Goal: Book appointment/travel/reservation

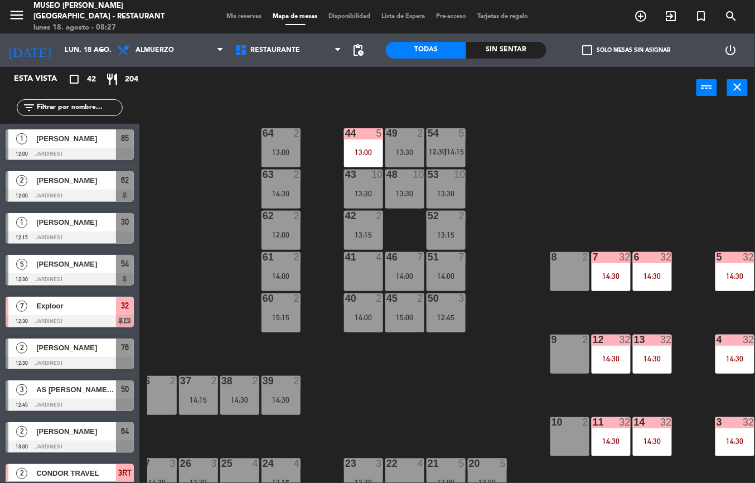
scroll to position [0, 175]
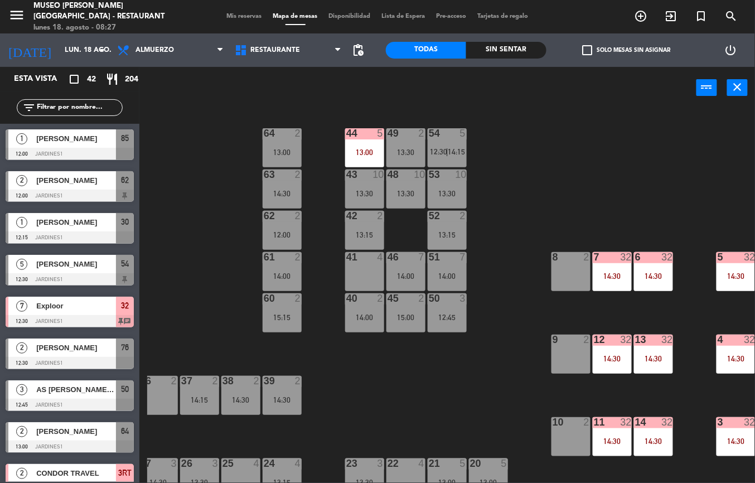
click at [644, 431] on div "14 32 14:30" at bounding box center [653, 436] width 39 height 39
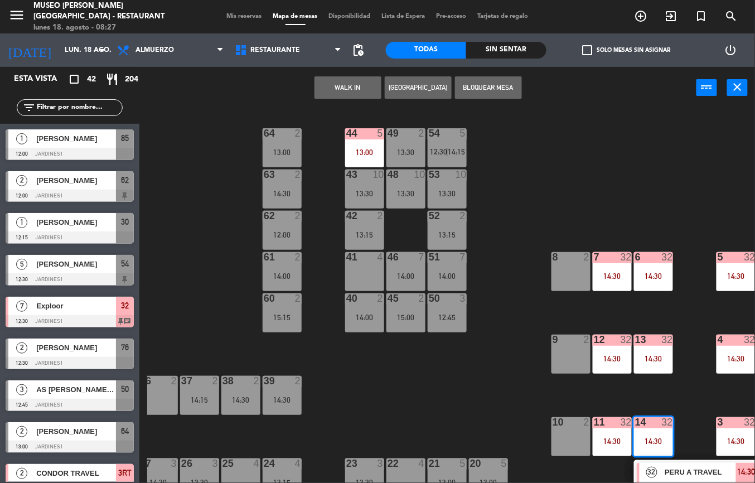
click at [710, 471] on span "PERU A TRAVEL" at bounding box center [700, 472] width 71 height 12
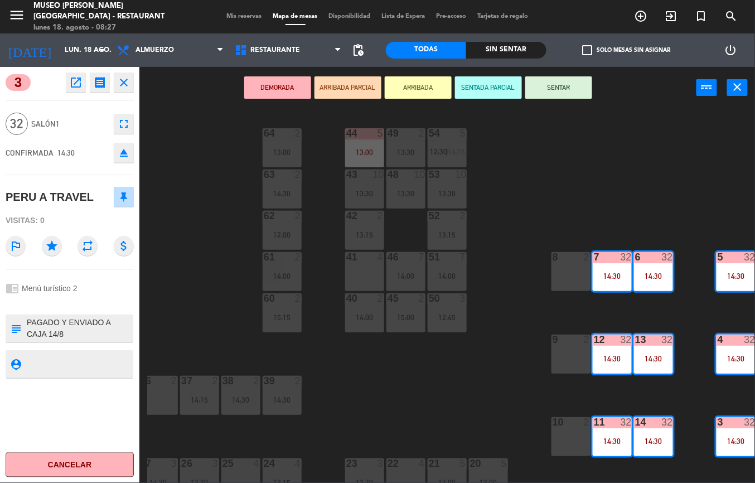
click at [74, 83] on icon "open_in_new" at bounding box center [75, 82] width 13 height 13
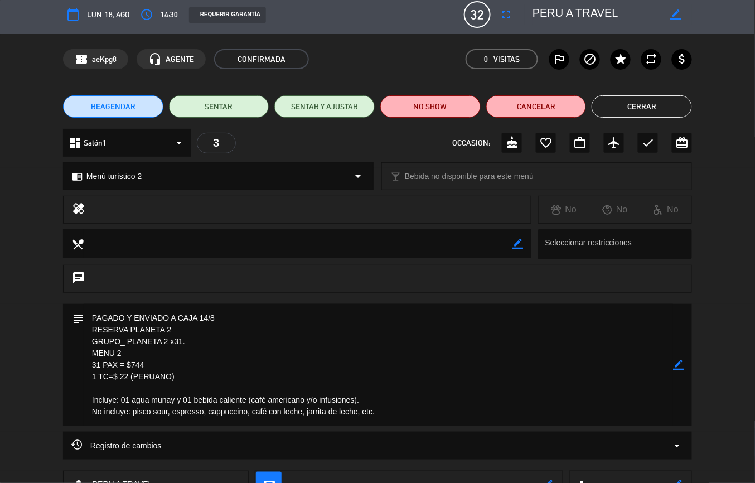
scroll to position [0, 0]
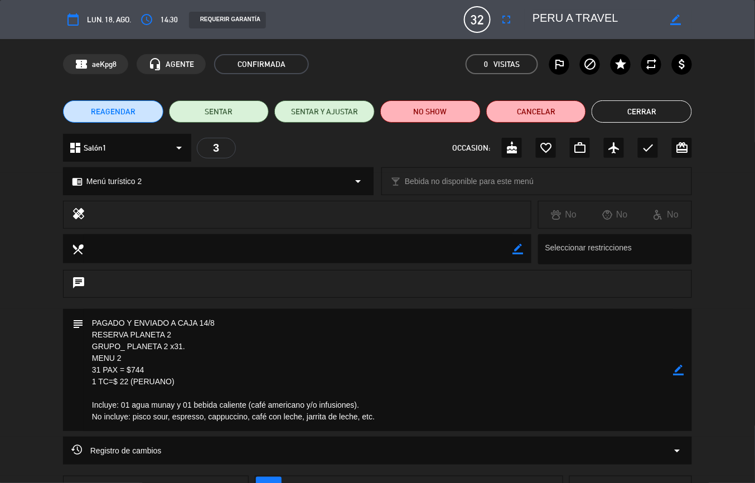
click at [651, 108] on button "Cerrar" at bounding box center [642, 111] width 100 height 22
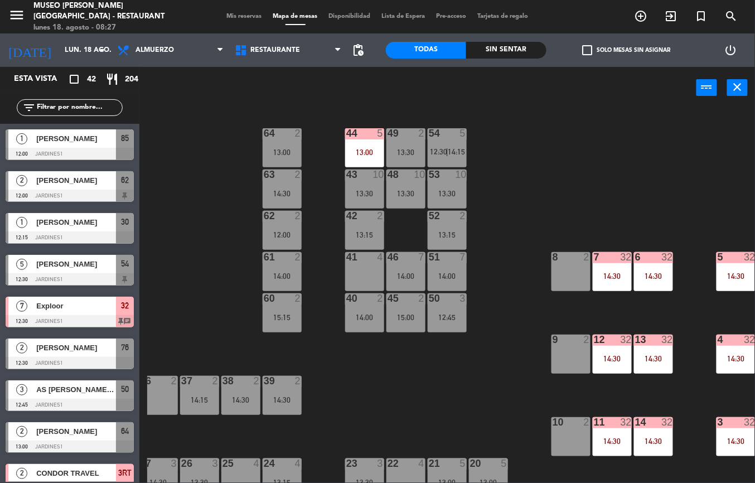
scroll to position [452, 0]
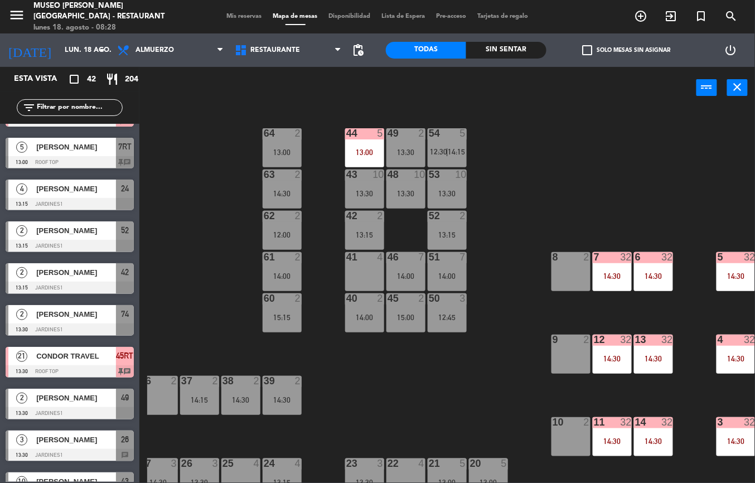
click at [366, 148] on div "13:00" at bounding box center [364, 152] width 39 height 8
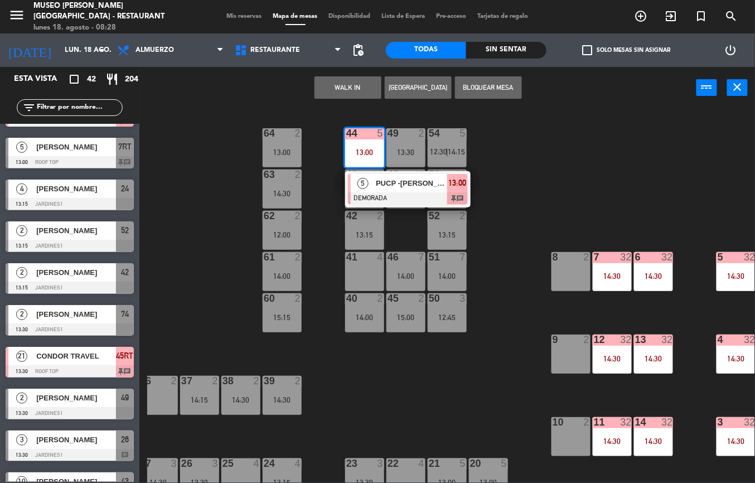
click at [431, 199] on div at bounding box center [408, 198] width 120 height 12
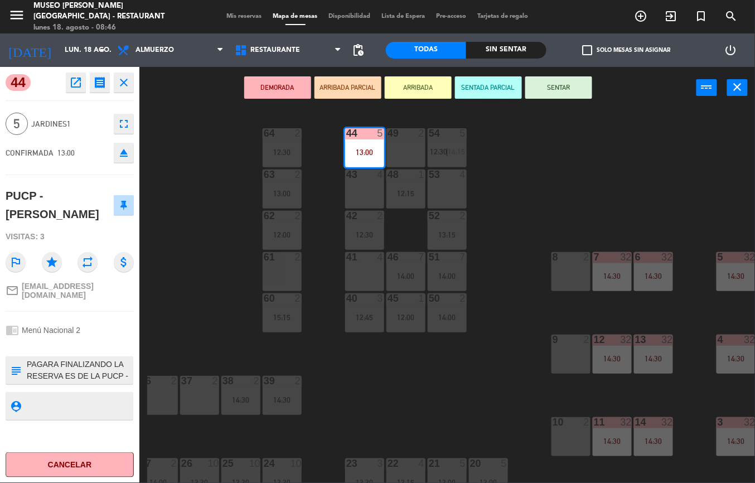
click at [428, 364] on div "44 5 13:00 49 2 54 5 12:30 | 14:15 64 2 12:30 48 1 12:15 53 4 63 2 13:00 43 4 6…" at bounding box center [451, 296] width 608 height 374
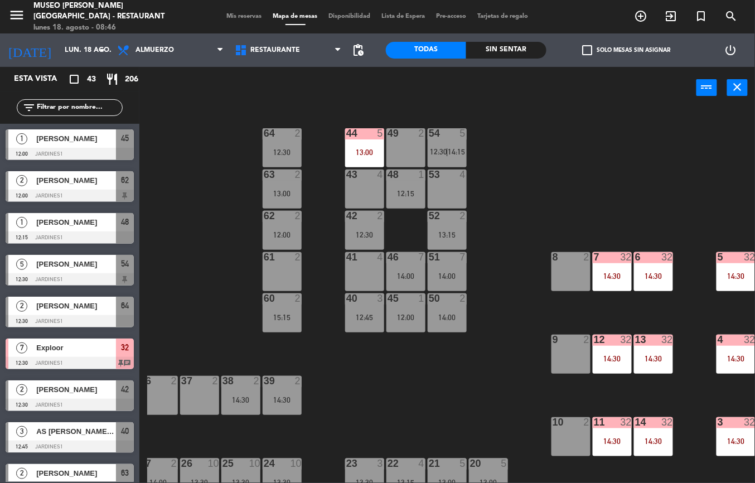
scroll to position [0, 0]
click at [358, 226] on div "42 2 12:30" at bounding box center [364, 230] width 39 height 39
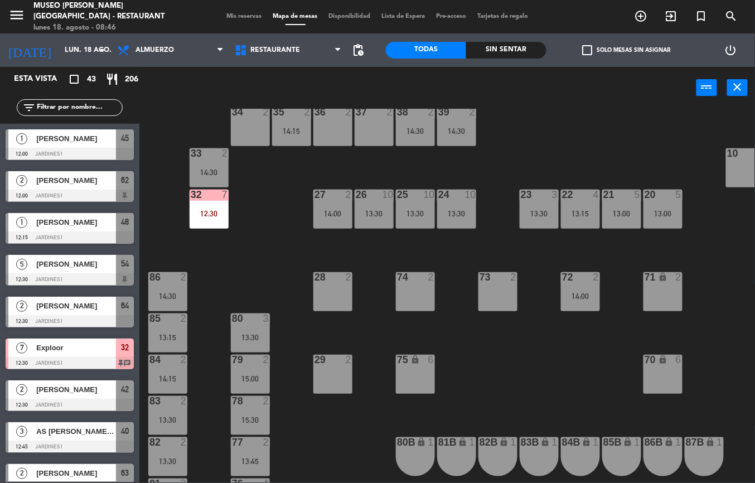
scroll to position [269, 1]
click at [251, 329] on div "80 3 13:30" at bounding box center [249, 332] width 39 height 39
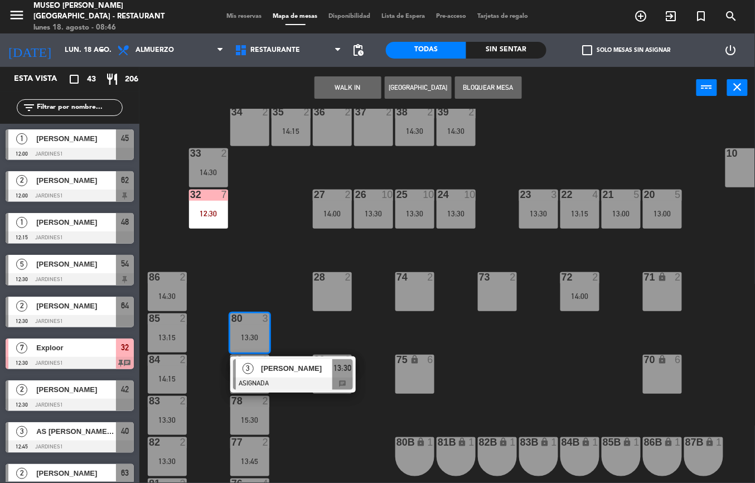
click at [551, 389] on div "44 5 13:00 49 2 54 5 12:30 | 14:15 64 2 12:30 48 1 12:15 53 4 63 2 13:00 43 4 6…" at bounding box center [451, 296] width 608 height 374
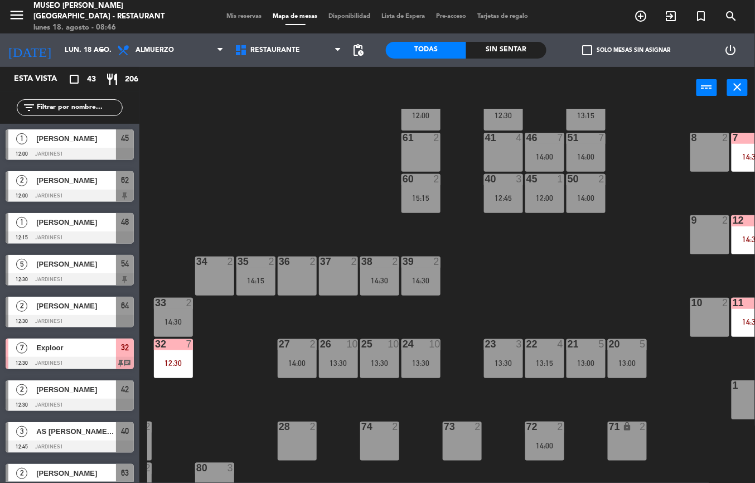
scroll to position [119, 183]
